Goal: Task Accomplishment & Management: Complete application form

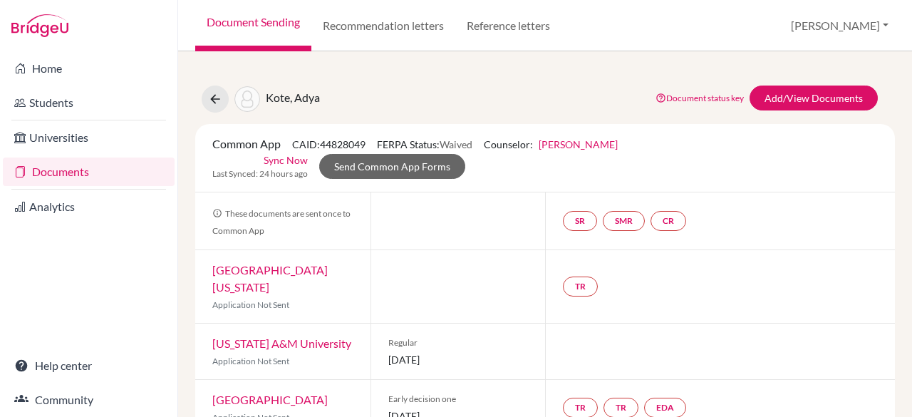
click at [731, 163] on div "Common App CAID: 44828049 FERPA Status: Waived Counselor: [PERSON_NAME] First N…" at bounding box center [545, 157] width 687 height 45
click at [214, 100] on icon at bounding box center [215, 99] width 14 height 14
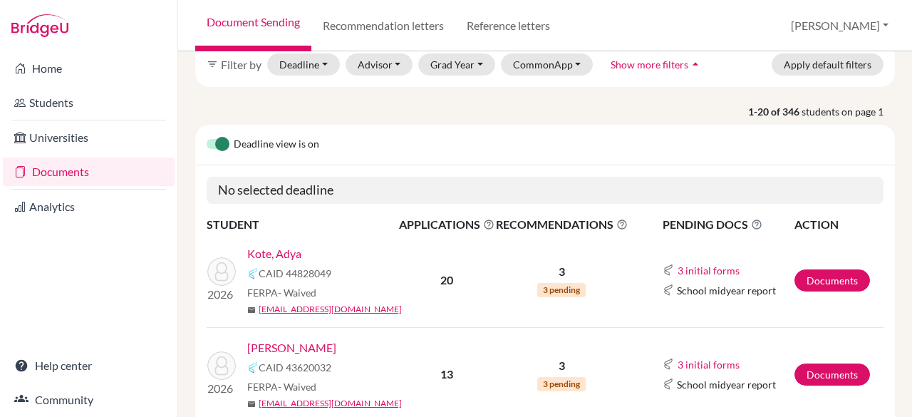
scroll to position [70, 0]
click at [286, 247] on link "Kote, Adya" at bounding box center [274, 254] width 54 height 17
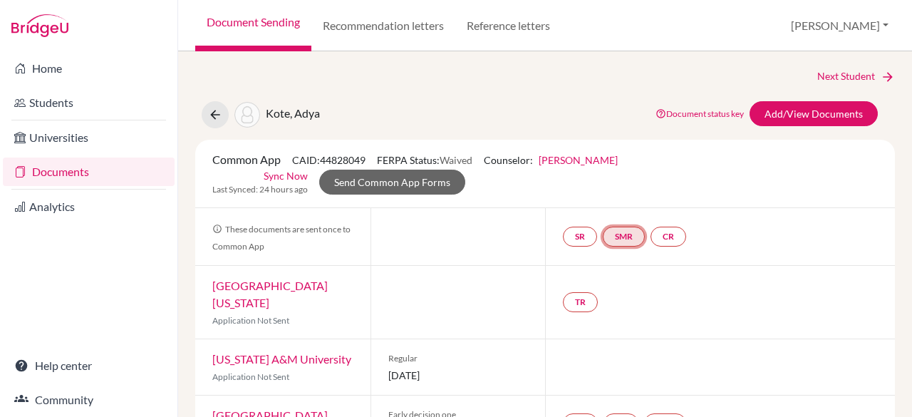
click at [627, 234] on link "SMR" at bounding box center [624, 237] width 42 height 20
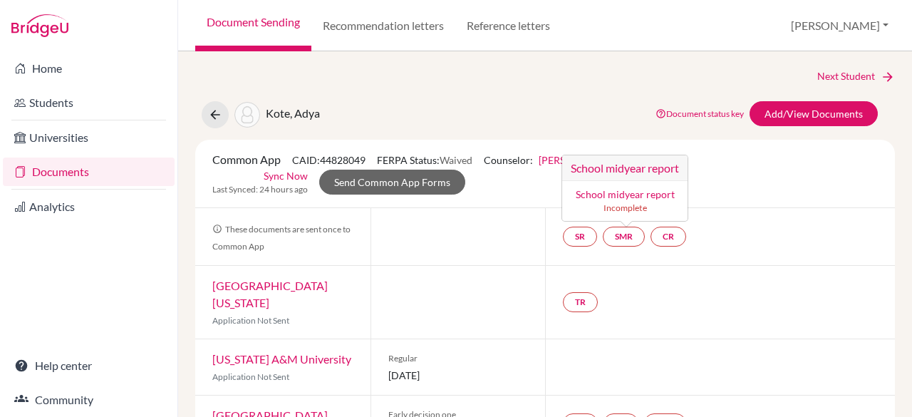
click at [681, 266] on div "TR" at bounding box center [720, 302] width 350 height 73
click at [724, 183] on div "Common App CAID: 44828049 FERPA Status: Waived Counselor: [PERSON_NAME] First N…" at bounding box center [545, 173] width 687 height 45
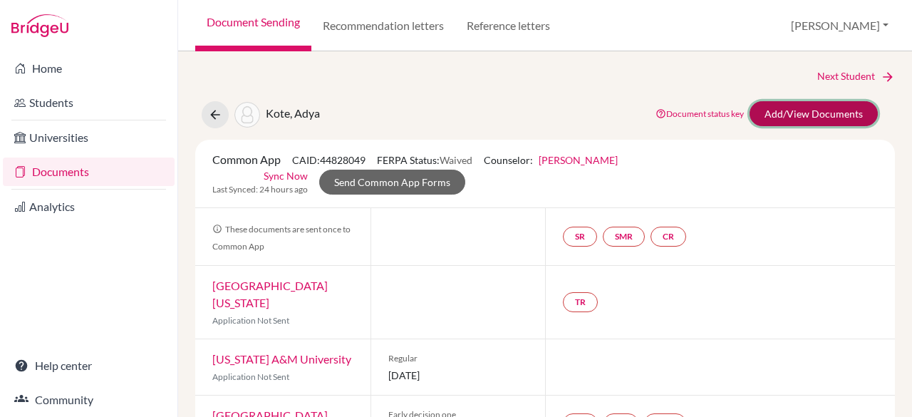
click at [790, 116] on link "Add/View Documents" at bounding box center [814, 113] width 128 height 25
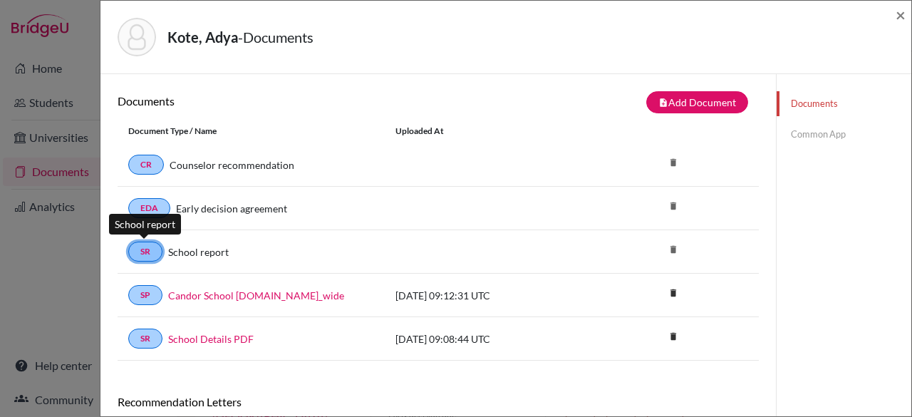
click at [147, 253] on link "SR" at bounding box center [145, 252] width 34 height 20
click at [819, 134] on link "Common App" at bounding box center [844, 134] width 135 height 25
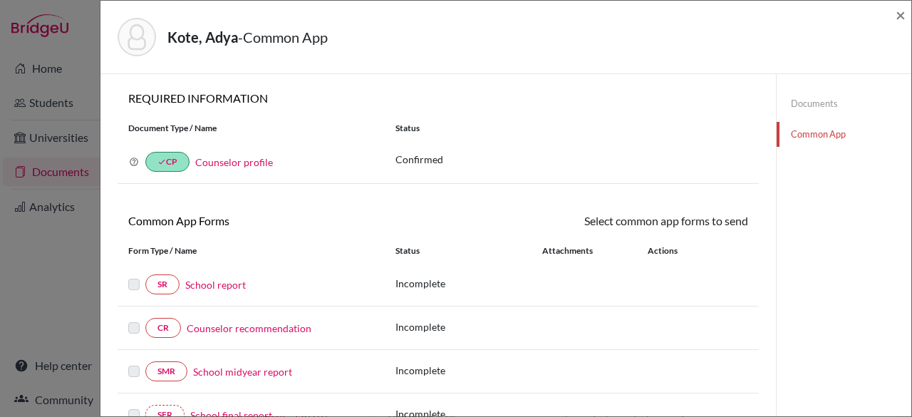
click at [204, 287] on link "School report" at bounding box center [215, 284] width 61 height 15
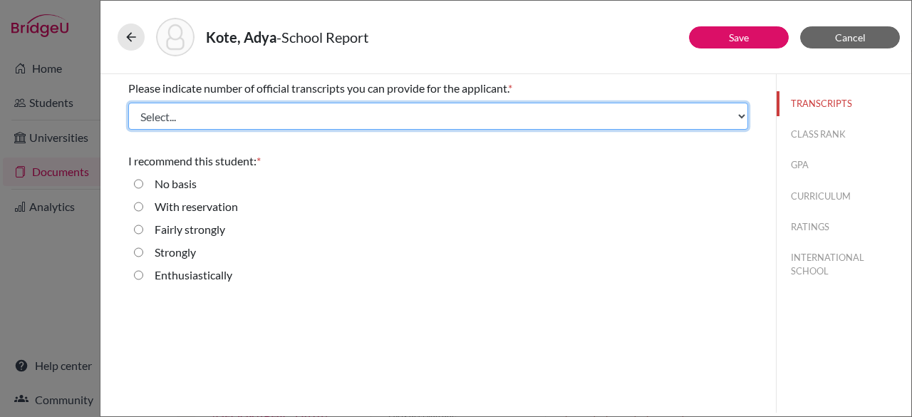
click at [740, 119] on select "Select... 1 2 3 4" at bounding box center [438, 116] width 620 height 27
select select "4"
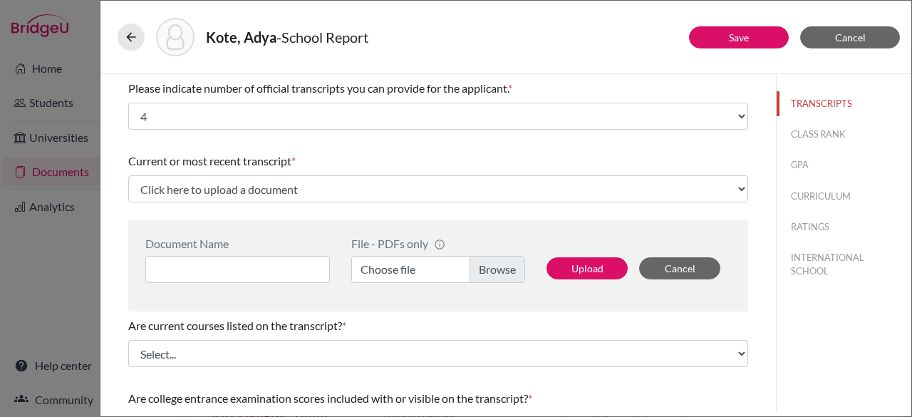
click at [809, 308] on div "TRANSCRIPTS CLASS RANK GPA CURRICULUM RATINGS INTERNATIONAL SCHOOL" at bounding box center [843, 243] width 135 height 338
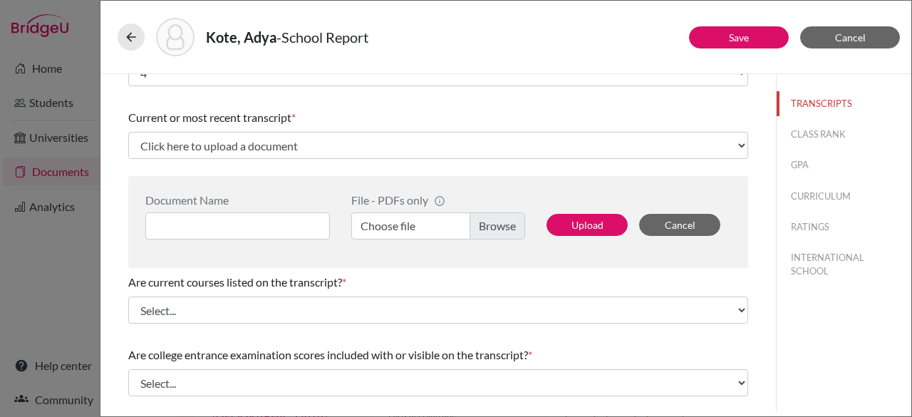
scroll to position [44, 0]
click at [802, 226] on button "RATINGS" at bounding box center [844, 226] width 135 height 25
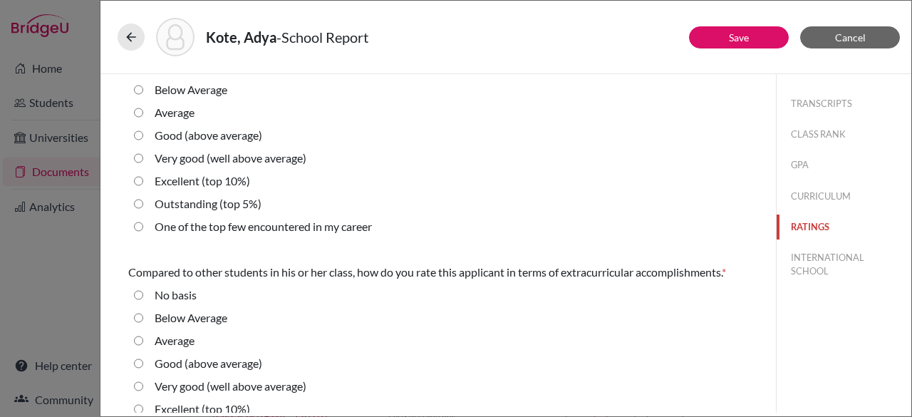
scroll to position [0, 0]
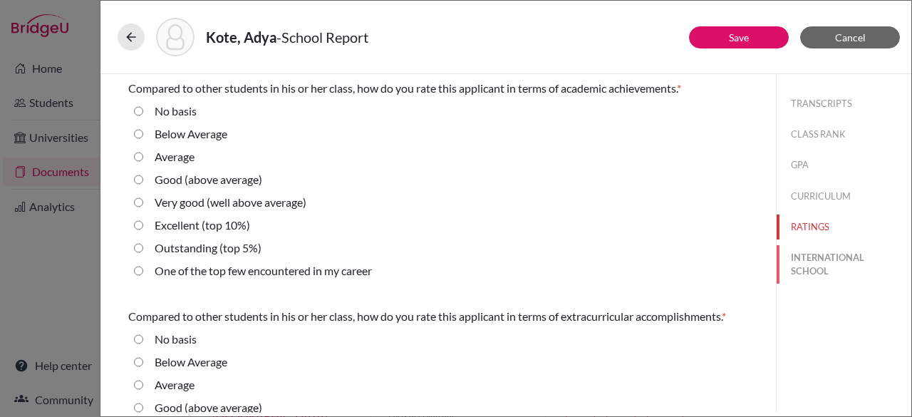
click at [797, 266] on button "INTERNATIONAL SCHOOL" at bounding box center [844, 264] width 135 height 38
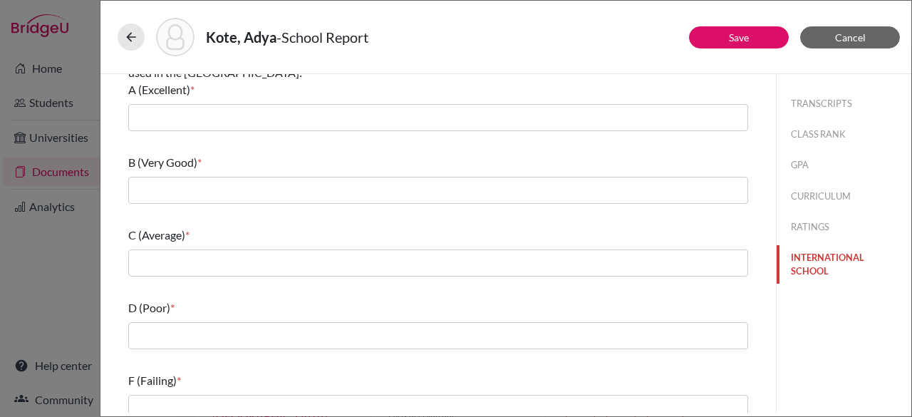
scroll to position [245, 0]
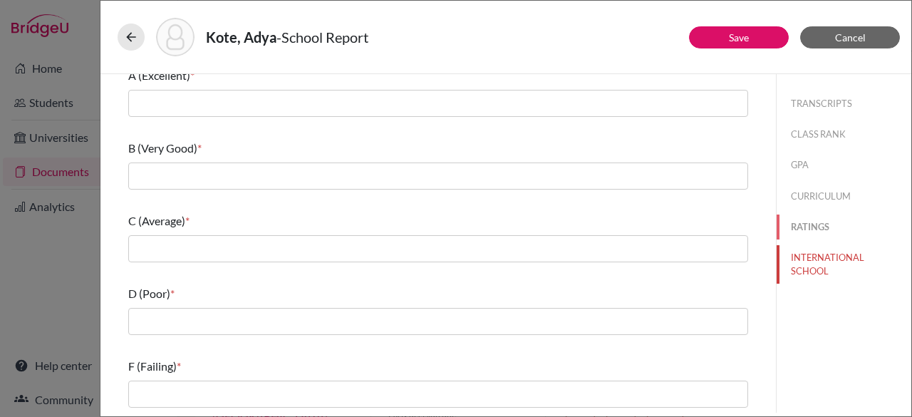
click at [811, 232] on button "RATINGS" at bounding box center [844, 226] width 135 height 25
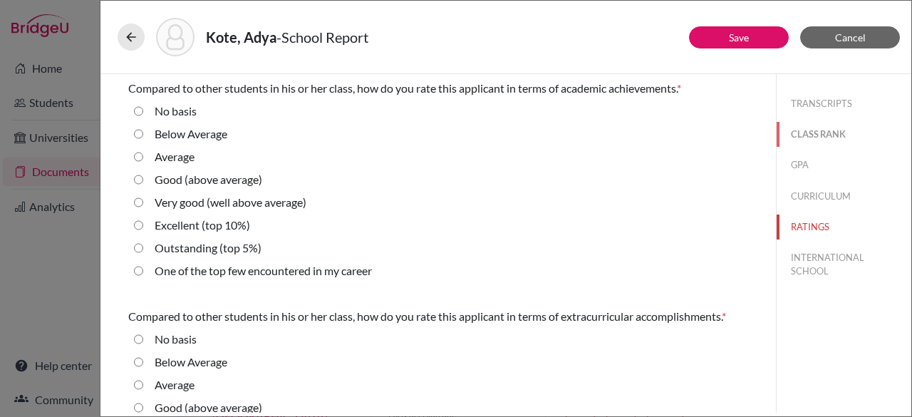
click at [810, 135] on button "CLASS RANK" at bounding box center [844, 134] width 135 height 25
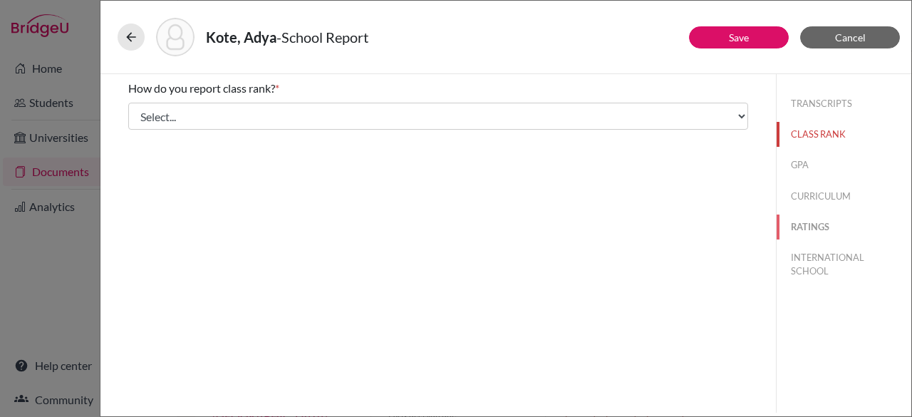
click at [807, 230] on button "RATINGS" at bounding box center [844, 226] width 135 height 25
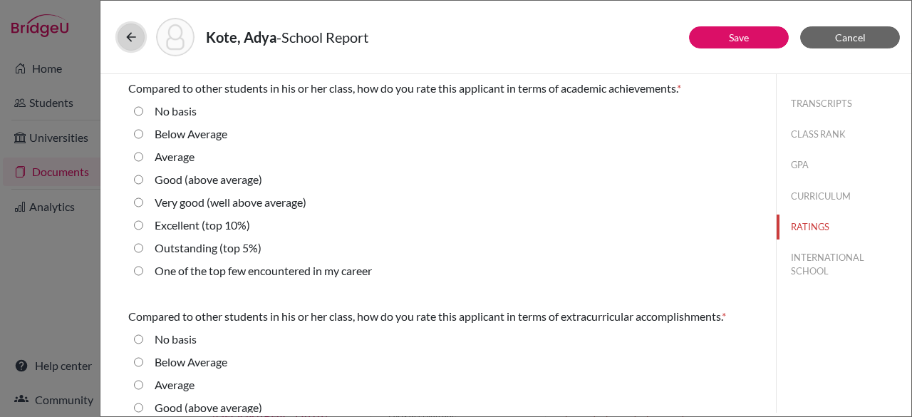
click at [135, 39] on icon at bounding box center [131, 37] width 14 height 14
